Goal: Task Accomplishment & Management: Manage account settings

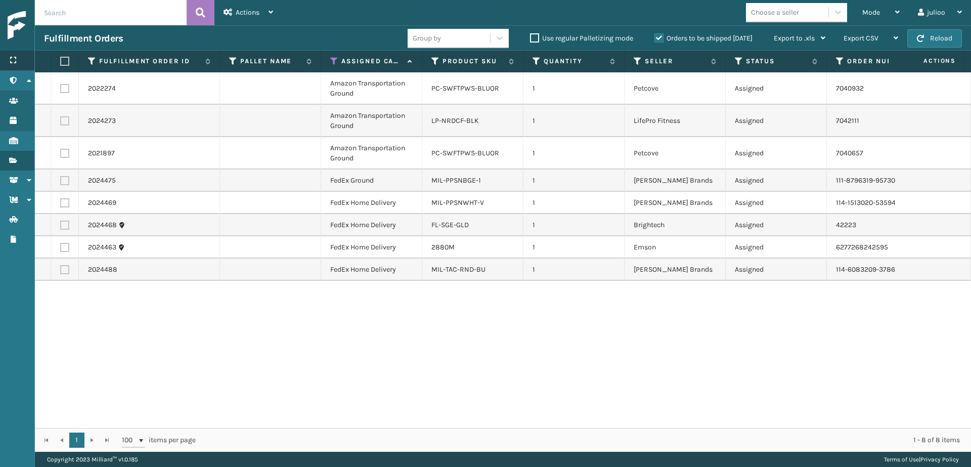
click at [21, 56] on div "Menu" at bounding box center [17, 61] width 34 height 20
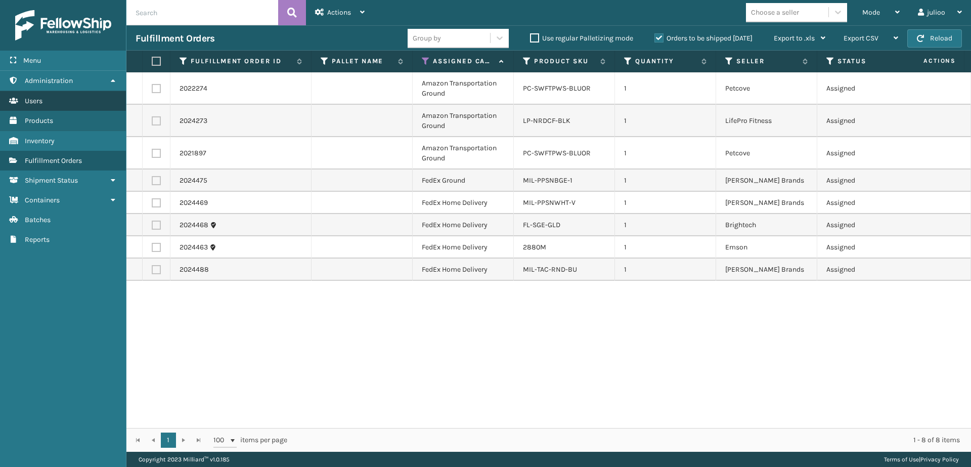
click at [48, 103] on link "Products Users" at bounding box center [63, 101] width 126 height 20
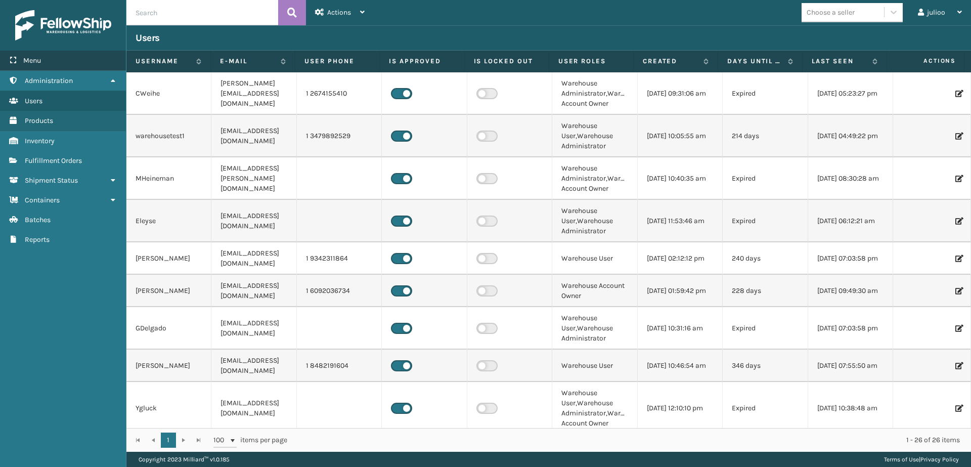
click at [80, 65] on div "Menu" at bounding box center [63, 61] width 126 height 20
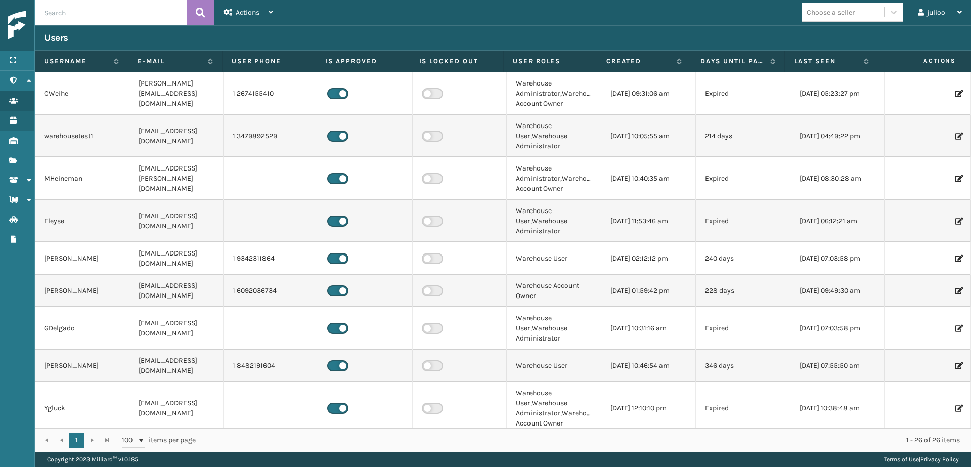
click at [955, 291] on icon at bounding box center [958, 290] width 6 height 7
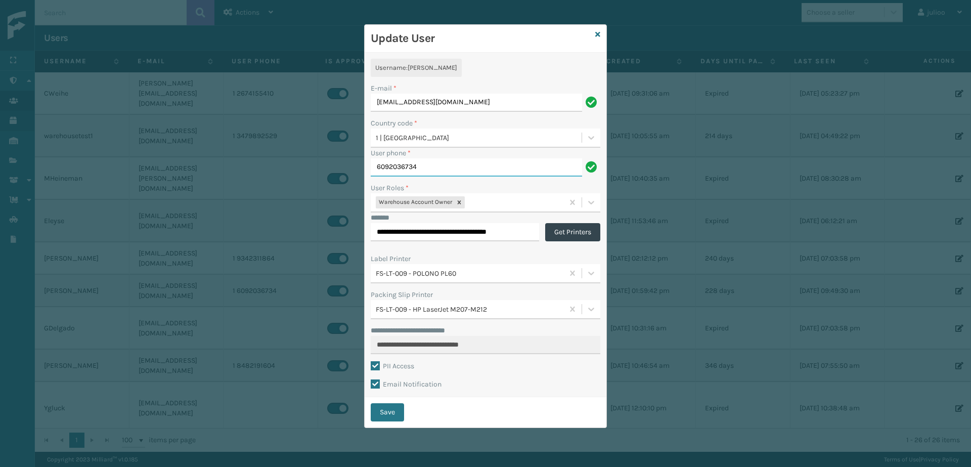
drag, startPoint x: 440, startPoint y: 175, endPoint x: 334, endPoint y: 169, distance: 106.4
click at [334, 169] on div "**********" at bounding box center [485, 233] width 971 height 467
type input "4694727685"
click at [394, 415] on button "Save" at bounding box center [387, 412] width 33 height 18
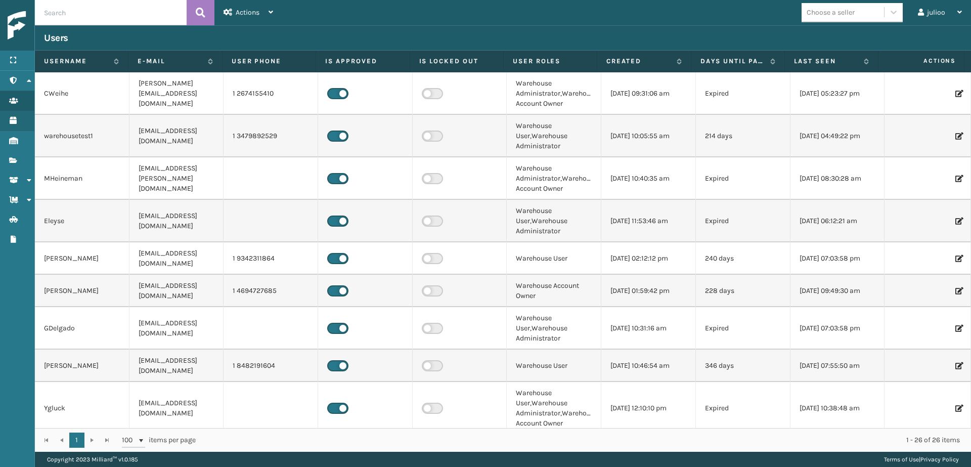
click at [434, 259] on label at bounding box center [432, 258] width 21 height 11
click at [428, 259] on input "checkbox" at bounding box center [425, 256] width 7 height 7
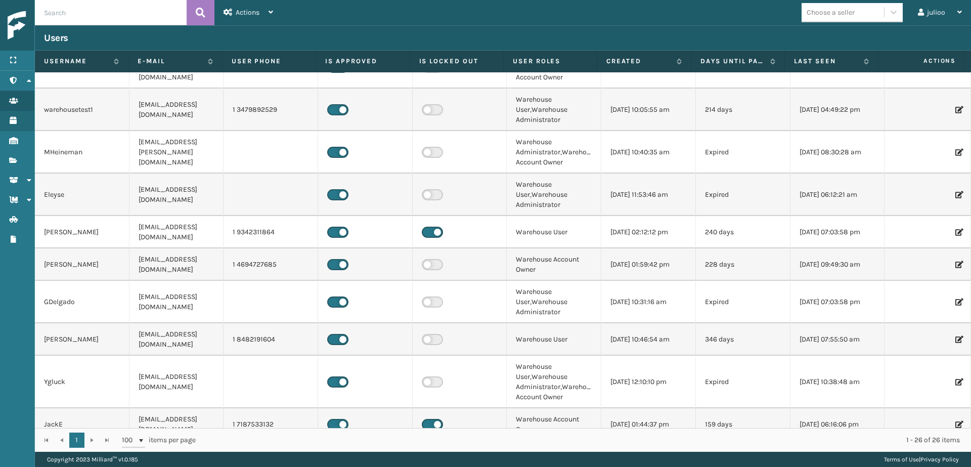
scroll to position [117, 0]
